Goal: Information Seeking & Learning: Compare options

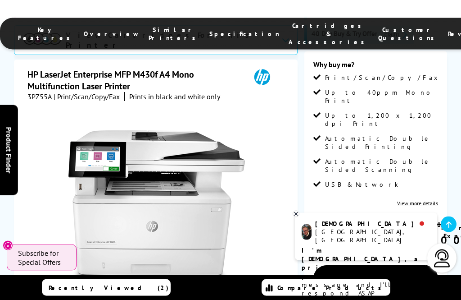
scroll to position [149, 0]
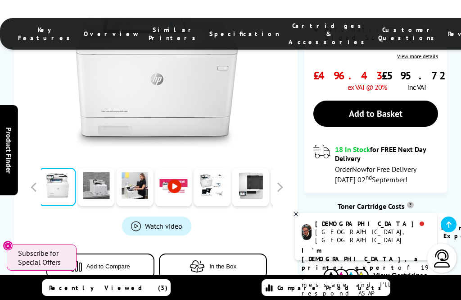
scroll to position [304, 0]
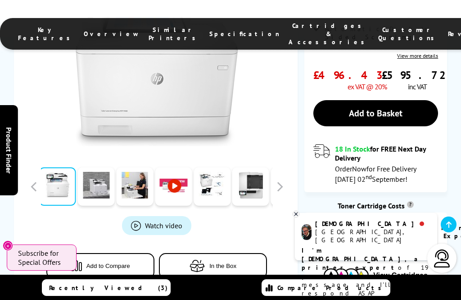
click at [386, 221] on span "2.0p per mono page" at bounding box center [386, 226] width 62 height 11
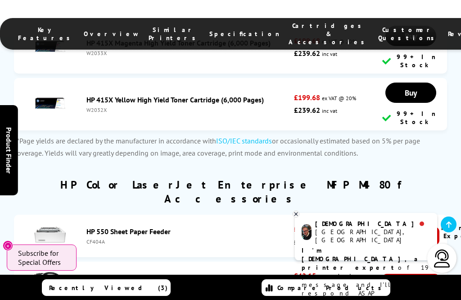
scroll to position [4511, 0]
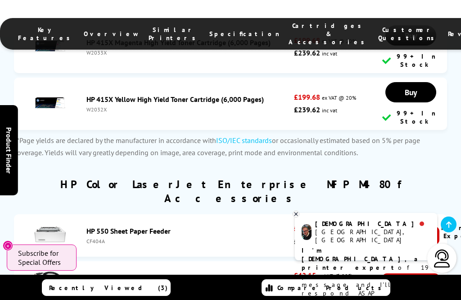
click at [310, 4] on div "Key Features Overview Similar Printers Specification Cartridges & Accessories C…" at bounding box center [230, 27] width 461 height 54
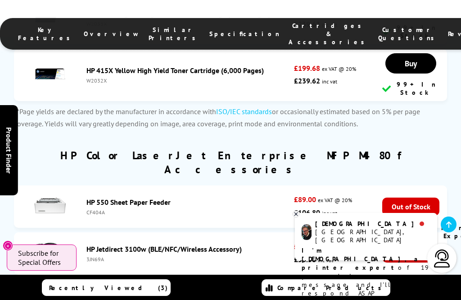
scroll to position [4539, 0]
